Goal: Transaction & Acquisition: Obtain resource

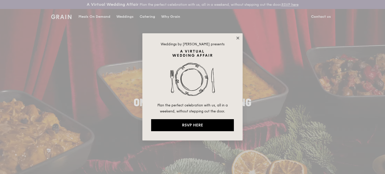
click at [238, 38] on icon at bounding box center [237, 38] width 5 height 5
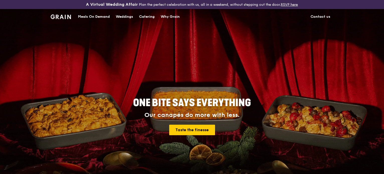
click at [90, 18] on div "Meals On Demand" at bounding box center [94, 16] width 32 height 15
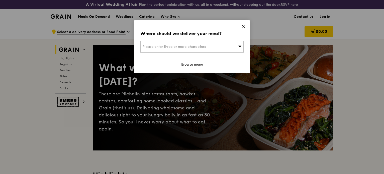
click at [231, 46] on div "Please enter three or more characters" at bounding box center [191, 47] width 103 height 12
click at [243, 26] on icon at bounding box center [243, 26] width 3 height 3
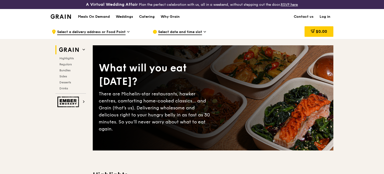
click at [68, 67] on div "Highlights Regulars Bundles Sides Desserts Drinks" at bounding box center [70, 73] width 31 height 34
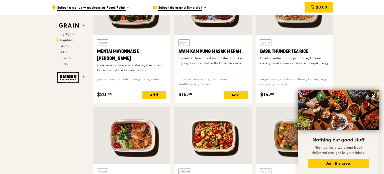
scroll to position [501, 0]
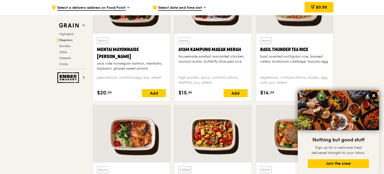
click at [372, 97] on icon at bounding box center [373, 95] width 3 height 3
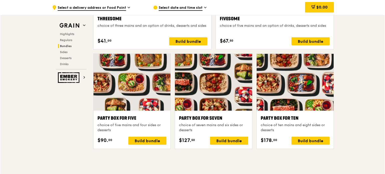
scroll to position [977, 0]
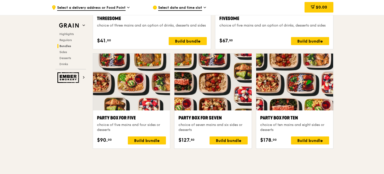
click at [297, 123] on div "choice of ten mains and eight sides or desserts" at bounding box center [294, 127] width 69 height 10
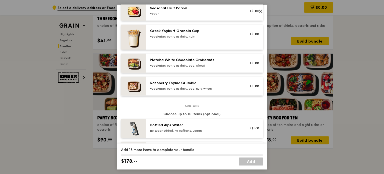
scroll to position [976, 0]
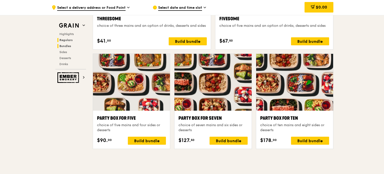
click at [70, 39] on span "Regulars" at bounding box center [65, 40] width 13 height 4
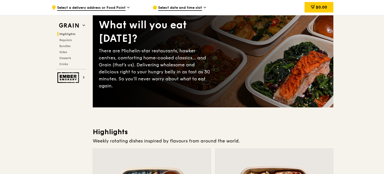
scroll to position [0, 0]
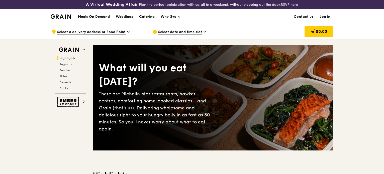
click at [143, 17] on div "Catering" at bounding box center [147, 16] width 16 height 15
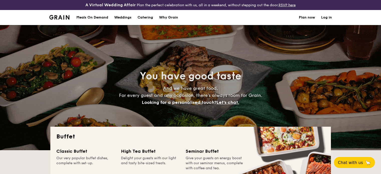
select select
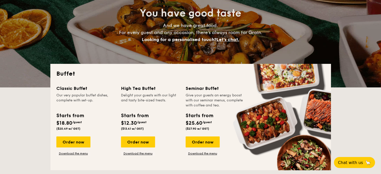
scroll to position [75, 0]
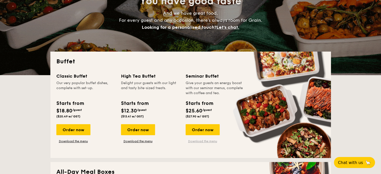
click at [210, 142] on link "Download the menu" at bounding box center [203, 141] width 34 height 4
